Goal: Information Seeking & Learning: Learn about a topic

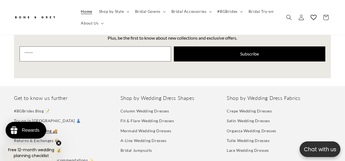
click at [27, 126] on link "Delivery & Shipping 🚚" at bounding box center [36, 131] width 44 height 10
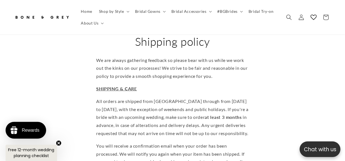
scroll to position [0, 113]
drag, startPoint x: 104, startPoint y: 112, endPoint x: 146, endPoint y: 112, distance: 41.9
click at [146, 112] on span "All orders are shipped from Singapore through from Monday to Friday, with the e…" at bounding box center [172, 117] width 152 height 37
click at [163, 114] on span "All orders are shipped from Singapore through from Monday to Friday, with the e…" at bounding box center [172, 117] width 152 height 37
drag, startPoint x: 150, startPoint y: 115, endPoint x: 201, endPoint y: 115, distance: 51.1
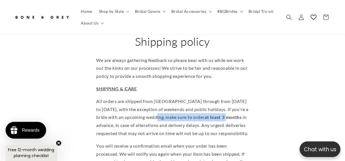
click at [201, 115] on p "All orders are shipped from Singapore through from Monday to Friday, with the e…" at bounding box center [172, 118] width 152 height 40
click at [211, 125] on p "All orders are shipped from Singapore through from Monday to Friday, with the e…" at bounding box center [172, 118] width 152 height 40
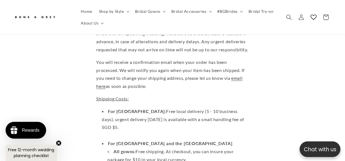
scroll to position [140, 0]
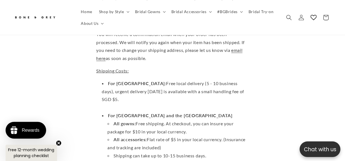
click at [143, 82] on li "For Singapore: Free local delivery (5 - 10 business days), urgent delivery with…" at bounding box center [175, 96] width 147 height 32
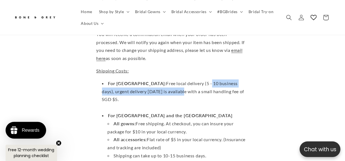
drag, startPoint x: 150, startPoint y: 85, endPoint x: 182, endPoint y: 83, distance: 32.2
click at [182, 83] on li "For Singapore: Free local delivery (5 - 10 business days), urgent delivery with…" at bounding box center [175, 96] width 147 height 32
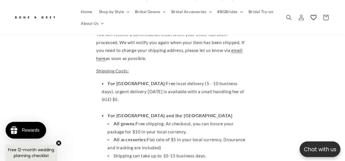
click at [173, 88] on li "For Singapore: Free local delivery (5 - 10 business days), urgent delivery with…" at bounding box center [175, 96] width 147 height 32
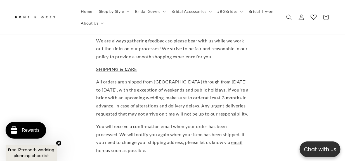
scroll to position [56, 0]
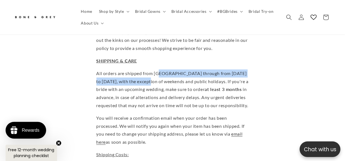
drag, startPoint x: 143, startPoint y: 73, endPoint x: 165, endPoint y: 72, distance: 21.2
click at [164, 72] on p "All orders are shipped from Singapore through from Monday to Friday, with the e…" at bounding box center [172, 90] width 152 height 40
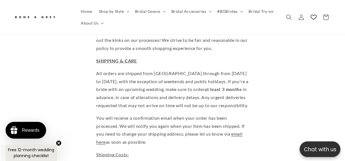
click at [222, 78] on span "All orders are shipped from Singapore through from Monday to Friday, with the e…" at bounding box center [172, 89] width 152 height 37
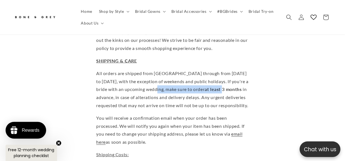
drag, startPoint x: 150, startPoint y: 82, endPoint x: 195, endPoint y: 85, distance: 45.1
click at [198, 83] on span "All orders are shipped from Singapore through from Monday to Friday, with the e…" at bounding box center [172, 89] width 152 height 37
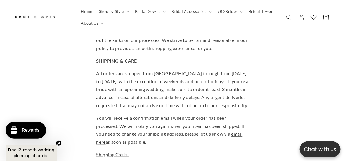
click at [146, 95] on span "All orders are shipped from Singapore through from Monday to Friday, with the e…" at bounding box center [172, 89] width 152 height 37
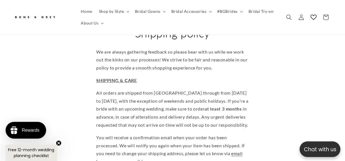
scroll to position [28, 0]
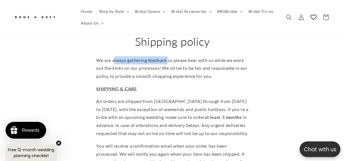
drag, startPoint x: 112, startPoint y: 59, endPoint x: 177, endPoint y: 60, distance: 64.5
click at [178, 59] on p "We are always gathering feedback so please bear with us while we work out the k…" at bounding box center [172, 68] width 152 height 24
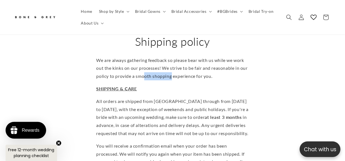
drag, startPoint x: 144, startPoint y: 69, endPoint x: 170, endPoint y: 70, distance: 26.8
click at [170, 70] on span "We are always gathering feedback so please bear with us while we work out the k…" at bounding box center [171, 69] width 151 height 22
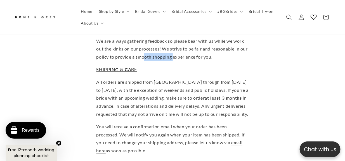
scroll to position [56, 0]
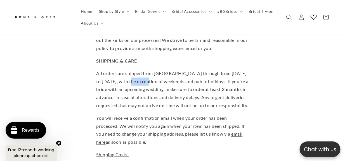
drag, startPoint x: 123, startPoint y: 79, endPoint x: 148, endPoint y: 78, distance: 24.3
click at [142, 78] on span "All orders are shipped from Singapore through from Monday to Friday, with the e…" at bounding box center [172, 89] width 152 height 37
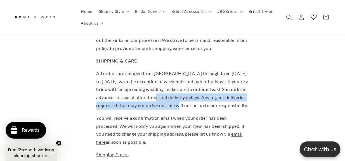
drag, startPoint x: 132, startPoint y: 97, endPoint x: 154, endPoint y: 103, distance: 22.6
click at [154, 103] on p "All orders are shipped from Singapore through from Monday to Friday, with the e…" at bounding box center [172, 90] width 152 height 40
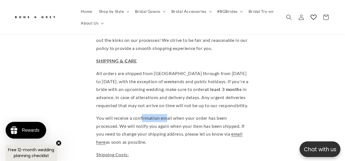
drag, startPoint x: 166, startPoint y: 113, endPoint x: 188, endPoint y: 116, distance: 22.5
click at [188, 116] on p "You will receive a confirmation email when your order has been processed. We wi…" at bounding box center [172, 130] width 152 height 32
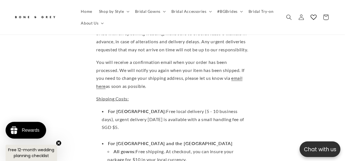
click at [138, 84] on p "You will receive a confirmation email when your order has been processed. We wi…" at bounding box center [172, 74] width 152 height 32
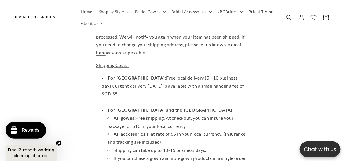
scroll to position [168, 0]
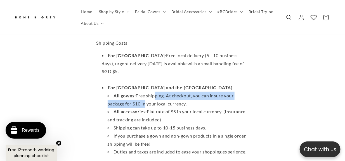
drag, startPoint x: 142, startPoint y: 87, endPoint x: 163, endPoint y: 87, distance: 21.0
click at [163, 92] on li "All gowns: Free shipping. At checkout, you can insure your package for $10 in y…" at bounding box center [178, 100] width 141 height 16
click at [142, 92] on li "All gowns: Free shipping. At checkout, you can insure your package for $10 in y…" at bounding box center [178, 100] width 141 height 16
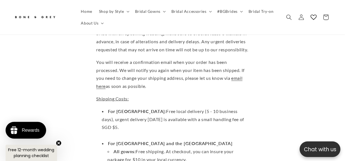
scroll to position [0, 113]
drag, startPoint x: 148, startPoint y: 108, endPoint x: 196, endPoint y: 109, distance: 48.6
click at [196, 109] on li "For Singapore: Free local delivery (5 - 10 business days), urgent delivery with…" at bounding box center [175, 124] width 147 height 32
click at [206, 110] on li "For Singapore: Free local delivery (5 - 10 business days), urgent delivery with…" at bounding box center [175, 124] width 147 height 32
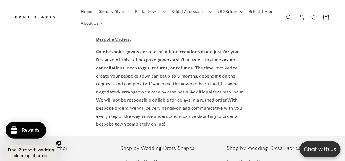
scroll to position [1173, 0]
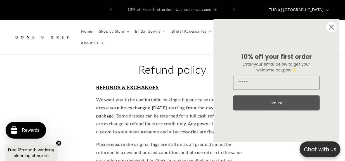
click at [332, 28] on circle "Close dialog" at bounding box center [331, 27] width 11 height 11
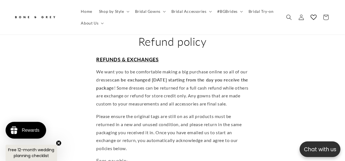
scroll to position [0, 225]
drag, startPoint x: 134, startPoint y: 79, endPoint x: 194, endPoint y: 76, distance: 60.1
click at [194, 76] on p "We want you to be comfortable making a big purchase online so all of our dresse…" at bounding box center [172, 88] width 152 height 40
click at [173, 123] on p "Please ensure the original tags are still on as all products must be returned i…" at bounding box center [172, 133] width 152 height 40
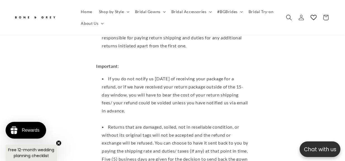
click at [289, 15] on use "Search" at bounding box center [289, 18] width 6 height 6
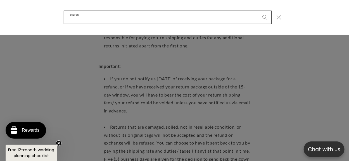
click at [147, 21] on input "Search" at bounding box center [167, 17] width 207 height 13
type input "*****"
click at [259, 11] on button "Search" at bounding box center [265, 17] width 12 height 12
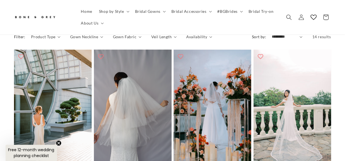
scroll to position [140, 0]
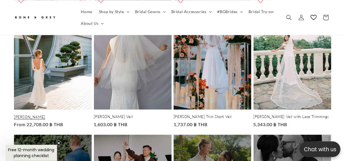
click at [72, 115] on link "[PERSON_NAME]" at bounding box center [53, 117] width 78 height 5
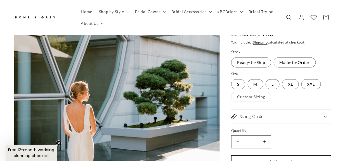
scroll to position [140, 0]
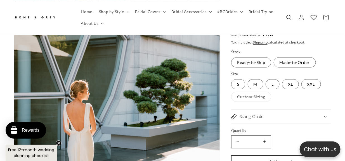
select select "**********"
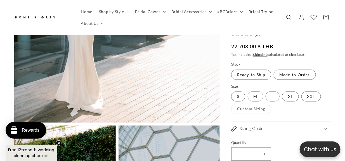
scroll to position [307, 0]
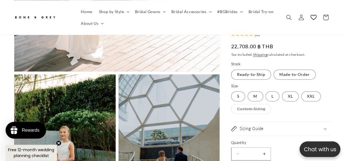
click at [58, 142] on icon "Close teaser" at bounding box center [59, 143] width 2 height 2
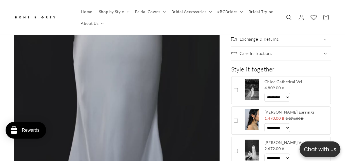
scroll to position [1592, 0]
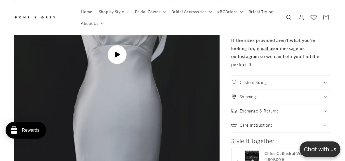
click at [116, 52] on icon "Gallery Viewer" at bounding box center [117, 55] width 5 height 6
click at [327, 112] on div "Exchange & Returns" at bounding box center [281, 111] width 100 height 6
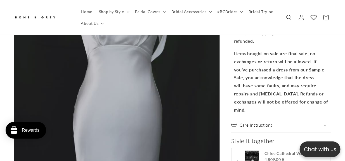
scroll to position [0, 0]
click at [327, 112] on p "Items bought on sale are final sale, no exchanges or return will be allowed. If…" at bounding box center [281, 82] width 94 height 64
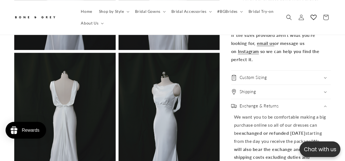
scroll to position [0, 113]
click at [324, 103] on div "Exchange & Returns" at bounding box center [281, 106] width 100 height 6
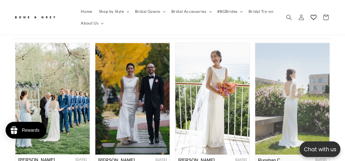
click at [282, 97] on img at bounding box center [292, 98] width 74 height 111
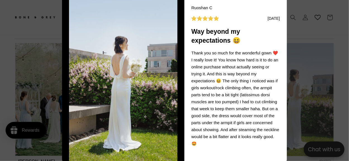
scroll to position [0, 114]
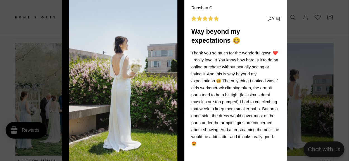
click at [145, 88] on img at bounding box center [123, 79] width 109 height 163
click at [318, 75] on body "Ruoshan C 10/28/2024 Way beyond my expectations 😆 Thank you so much for the won…" at bounding box center [174, 80] width 349 height 161
click at [310, 40] on body "Ruoshan C 10/28/2024 Way beyond my expectations 😆 Thank you so much for the won…" at bounding box center [174, 80] width 349 height 161
click at [59, 43] on body "Ruoshan C 10/28/2024 Way beyond my expectations 😆 Thank you so much for the won…" at bounding box center [174, 80] width 349 height 161
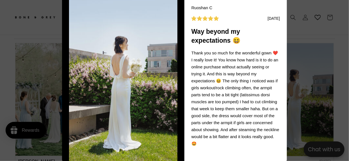
click at [51, 44] on body "Ruoshan C 10/28/2024 Way beyond my expectations 😆 Thank you so much for the won…" at bounding box center [174, 80] width 349 height 161
click at [279, 0] on div "Ruoshan C 10/28/2024 Way beyond my expectations 😆 Thank you so much for the won…" at bounding box center [235, 79] width 103 height 163
click at [283, 4] on div "Ruoshan C 10/28/2024 Way beyond my expectations 😆 Thank you so much for the won…" at bounding box center [235, 79] width 103 height 163
click at [333, 60] on body "Ruoshan C 10/28/2024 Way beyond my expectations 😆 Thank you so much for the won…" at bounding box center [174, 80] width 349 height 161
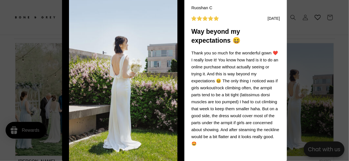
click at [72, 89] on img at bounding box center [123, 79] width 109 height 163
click at [36, 113] on body "Ruoshan C 10/28/2024 Way beyond my expectations 😆 Thank you so much for the won…" at bounding box center [174, 80] width 349 height 161
click at [44, 109] on body "Ruoshan C 10/28/2024 Way beyond my expectations 😆 Thank you so much for the won…" at bounding box center [174, 80] width 349 height 161
click at [64, 144] on div at bounding box center [123, 79] width 122 height 163
click at [284, 11] on div "Ruoshan C 10/28/2024 Way beyond my expectations 😆 Thank you so much for the won…" at bounding box center [235, 79] width 103 height 163
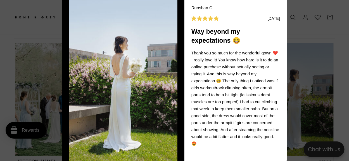
click at [283, 3] on div "Ruoshan C 10/28/2024 Way beyond my expectations 😆 Thank you so much for the won…" at bounding box center [235, 79] width 103 height 163
click at [14, 12] on body "Ruoshan C 10/28/2024 Way beyond my expectations 😆 Thank you so much for the won…" at bounding box center [174, 80] width 349 height 161
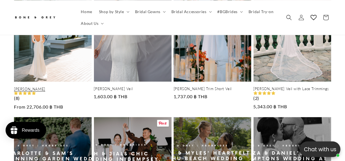
scroll to position [168, 0]
click at [48, 87] on link "[PERSON_NAME]" at bounding box center [53, 89] width 78 height 5
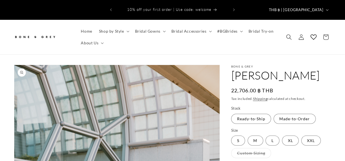
scroll to position [111, 0]
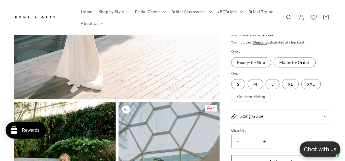
select select "**********"
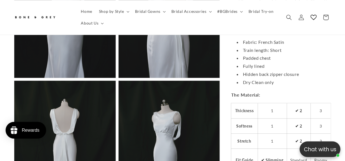
scroll to position [0, 113]
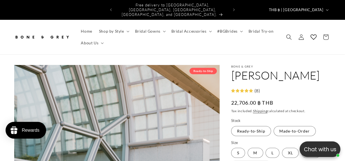
select select "**********"
